Goal: Use online tool/utility: Utilize a website feature to perform a specific function

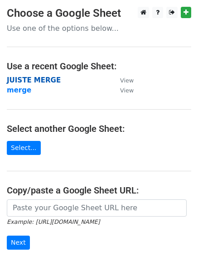
click at [32, 77] on strong "JUISTE MERGE" at bounding box center [34, 80] width 54 height 8
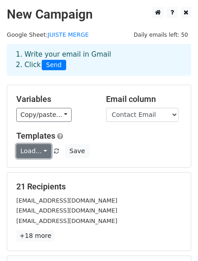
click at [39, 153] on link "Load..." at bounding box center [33, 151] width 35 height 14
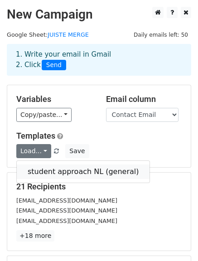
click at [43, 169] on link "student approach NL (general)" at bounding box center [83, 171] width 133 height 14
